Goal: Check status: Check status

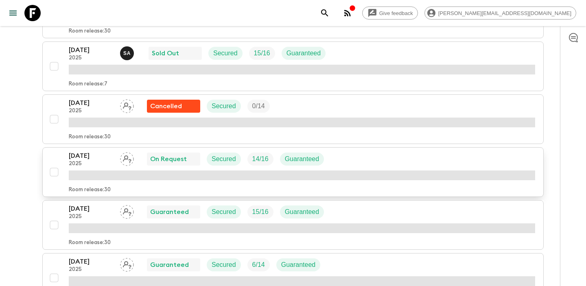
scroll to position [502, 0]
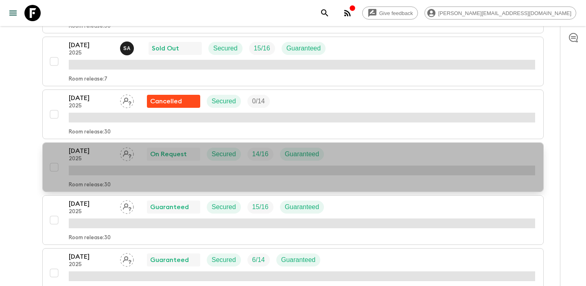
click at [93, 151] on p "[DATE]" at bounding box center [91, 151] width 45 height 10
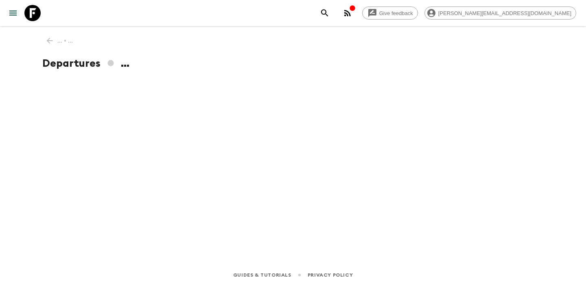
click at [93, 151] on div "... • ... Departures ..." at bounding box center [293, 133] width 521 height 215
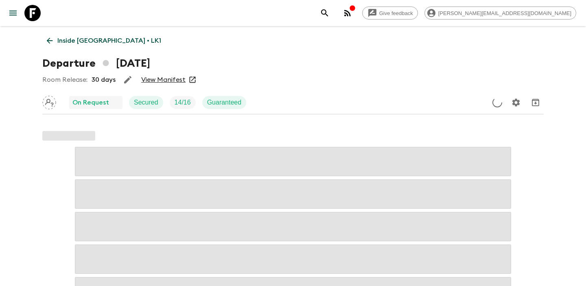
click at [169, 79] on link "View Manifest" at bounding box center [163, 80] width 44 height 8
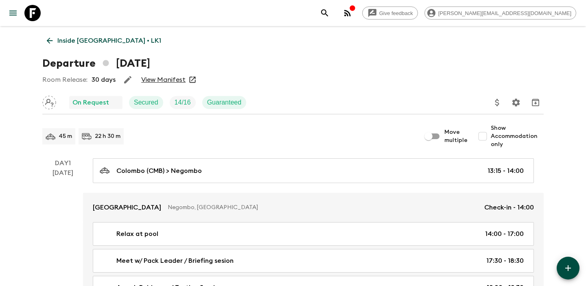
click at [50, 42] on icon at bounding box center [49, 40] width 9 height 9
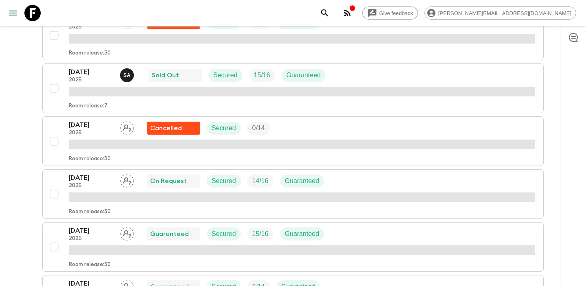
scroll to position [484, 0]
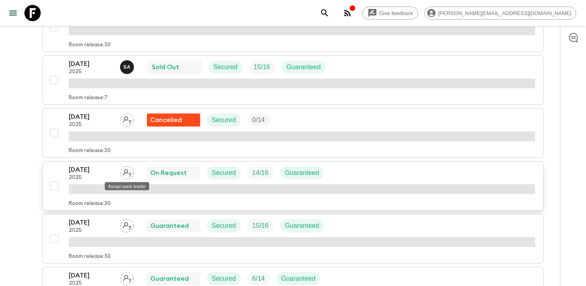
click at [128, 176] on icon "Assign pack leader" at bounding box center [127, 173] width 14 height 14
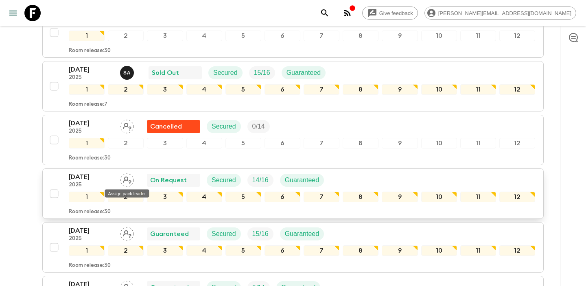
click at [129, 182] on icon "Assign pack leader" at bounding box center [127, 180] width 14 height 14
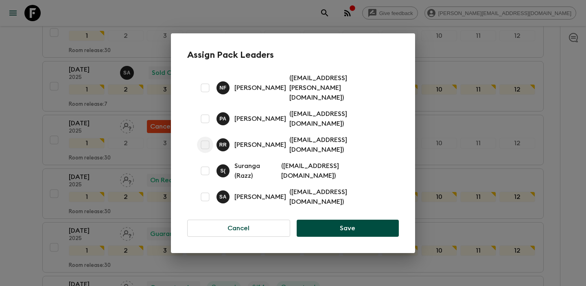
click at [206, 140] on input "checkbox" at bounding box center [205, 145] width 16 height 16
checkbox input "true"
click at [346, 220] on button "Save" at bounding box center [348, 228] width 102 height 17
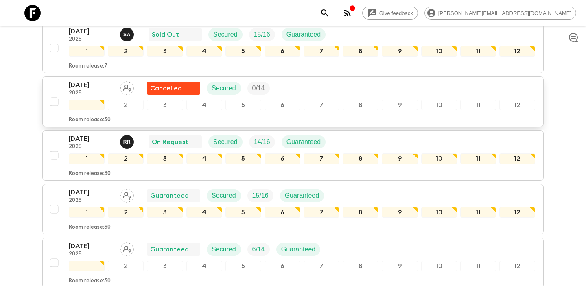
scroll to position [529, 0]
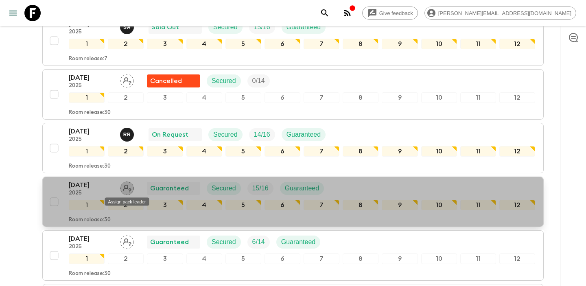
click at [131, 189] on icon "Assign pack leader" at bounding box center [127, 189] width 9 height 8
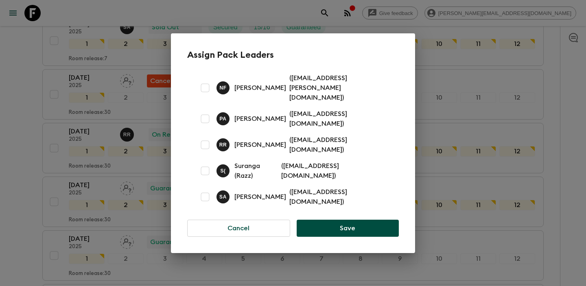
click at [206, 189] on input "checkbox" at bounding box center [205, 197] width 16 height 16
checkbox input "true"
click at [347, 220] on button "Save" at bounding box center [348, 228] width 102 height 17
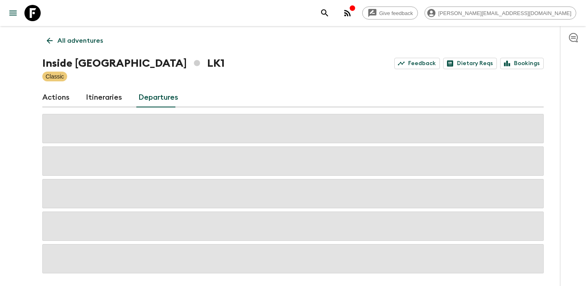
click at [406, 19] on div "Give feedback megan@authenticitiessrilanka.com" at bounding box center [447, 13] width 260 height 16
click at [356, 18] on button "button" at bounding box center [348, 13] width 16 height 16
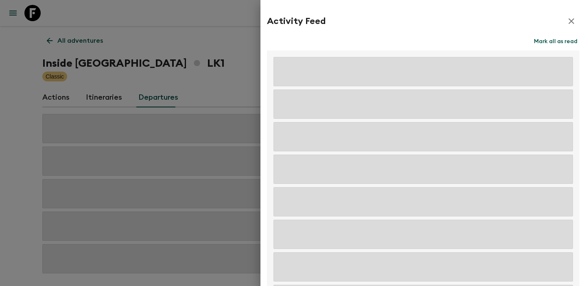
click at [562, 45] on button "Mark all as read" at bounding box center [556, 41] width 48 height 11
click at [575, 18] on icon "button" at bounding box center [572, 21] width 10 height 10
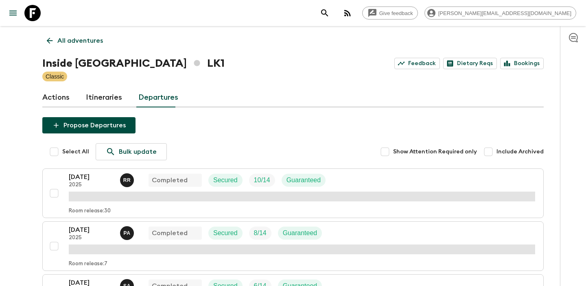
click at [50, 35] on link "All adventures" at bounding box center [74, 41] width 65 height 16
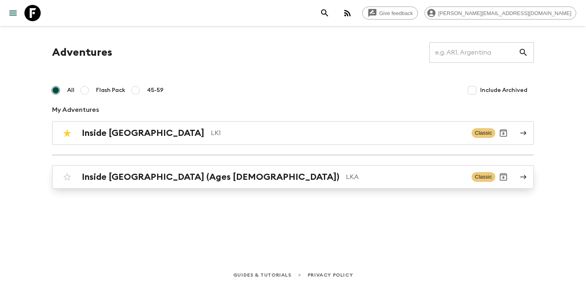
click at [111, 172] on h2 "Inside Sri Lanka (Ages 45-59)" at bounding box center [211, 177] width 258 height 11
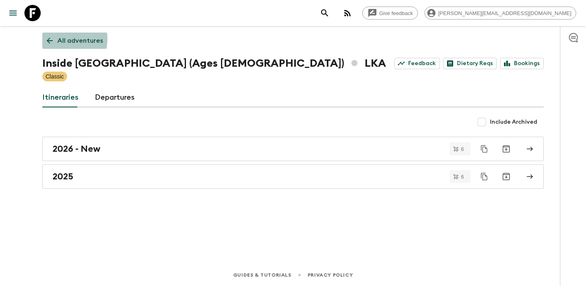
click at [51, 39] on icon at bounding box center [49, 40] width 9 height 9
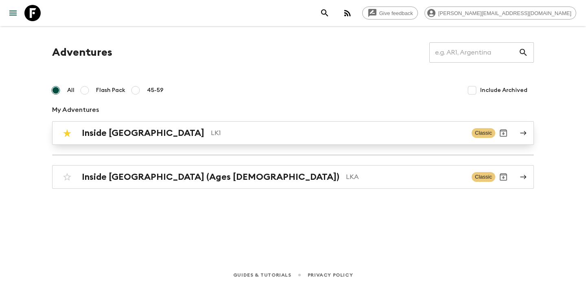
click at [92, 137] on h2 "Inside [GEOGRAPHIC_DATA]" at bounding box center [143, 133] width 123 height 11
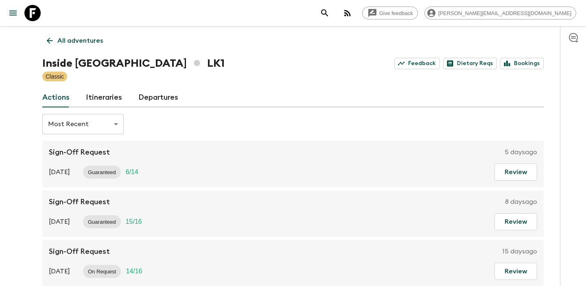
click at [154, 101] on link "Departures" at bounding box center [158, 98] width 40 height 20
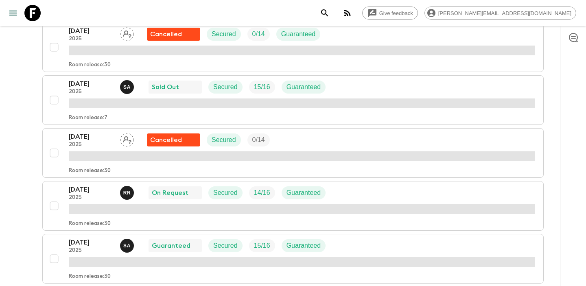
scroll to position [456, 0]
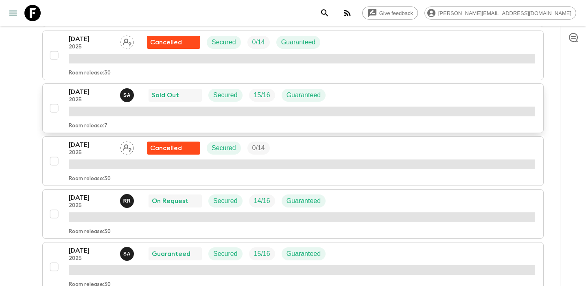
click at [83, 90] on p "[DATE]" at bounding box center [91, 92] width 45 height 10
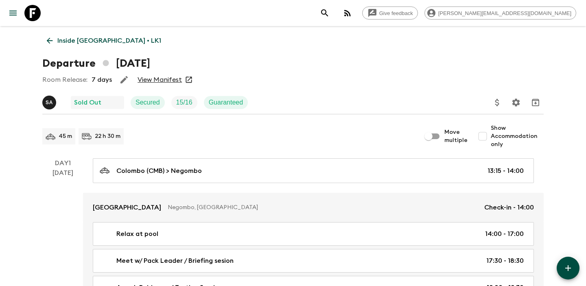
click at [168, 73] on div "Room Release: 7 days View Manifest" at bounding box center [293, 80] width 502 height 16
click at [168, 80] on link "View Manifest" at bounding box center [160, 80] width 44 height 8
